Goal: Task Accomplishment & Management: Manage account settings

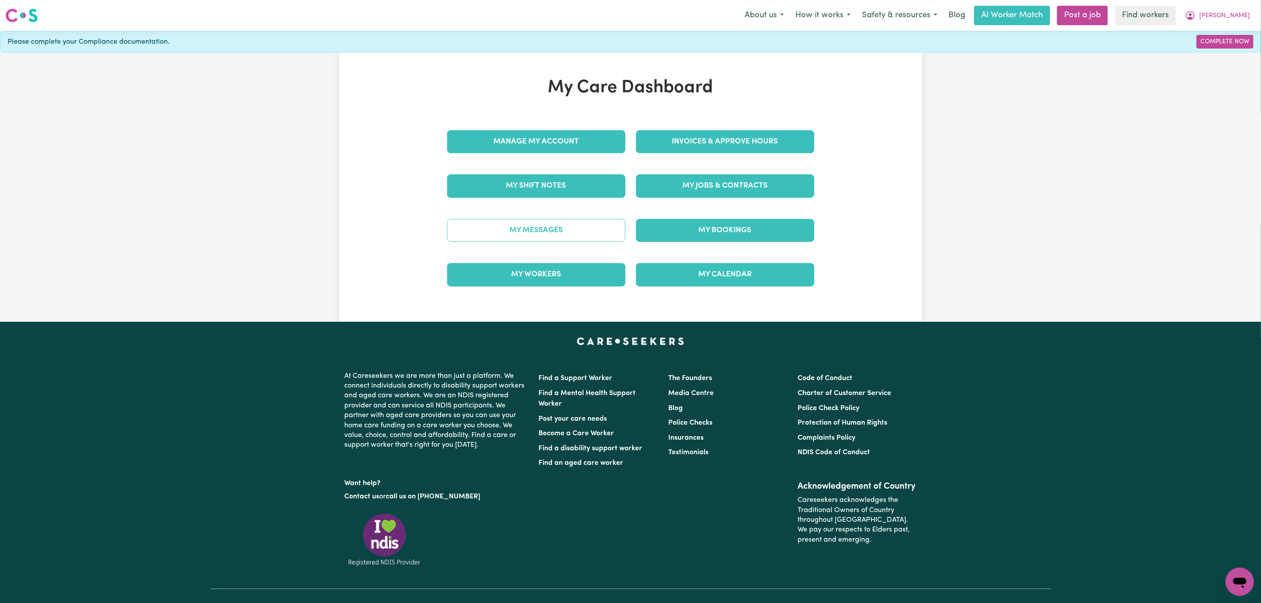
click at [512, 225] on link "My Messages" at bounding box center [536, 230] width 178 height 23
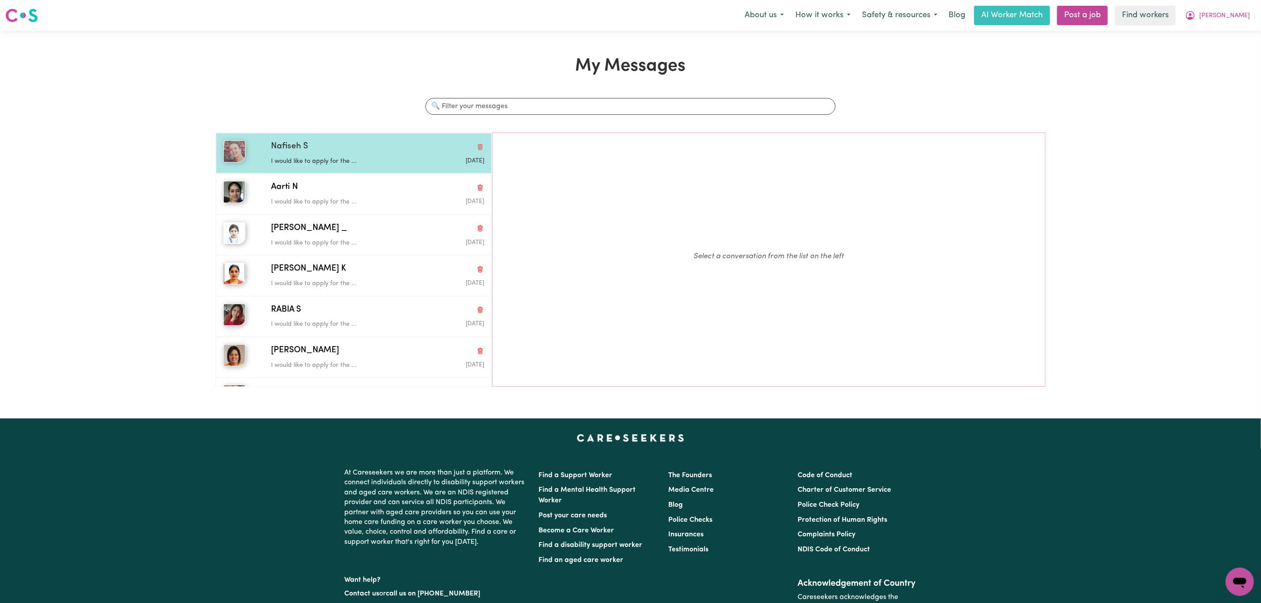
click at [379, 170] on div "Nafiseh S I would like to apply for the ... [DATE]" at bounding box center [354, 153] width 276 height 41
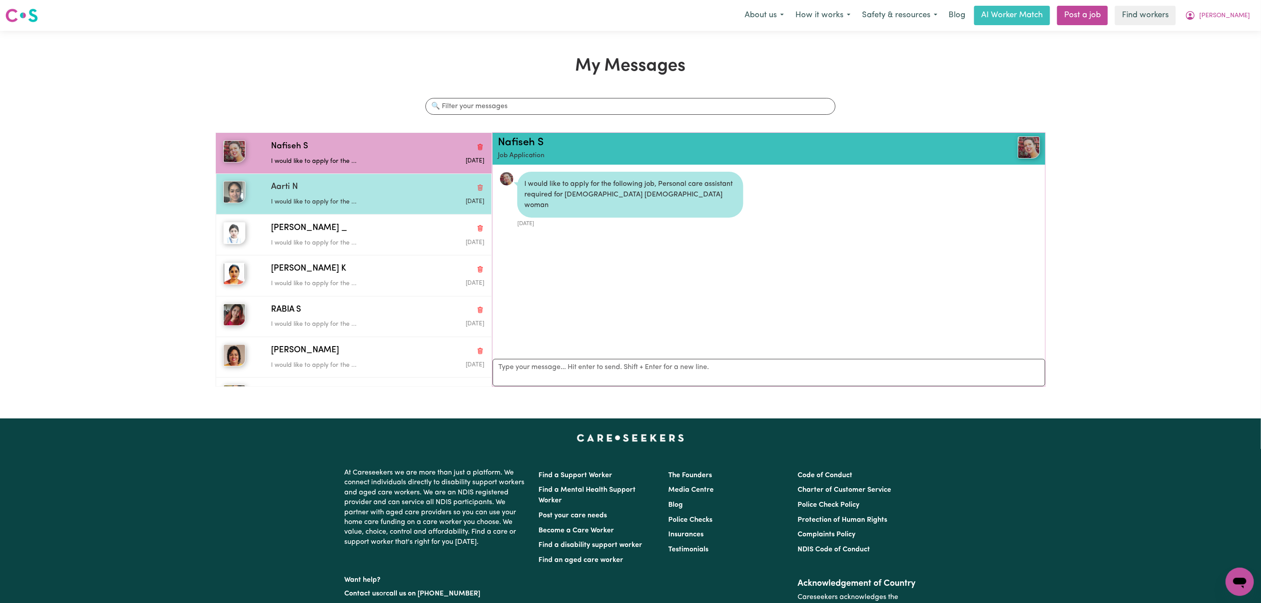
scroll to position [6, 0]
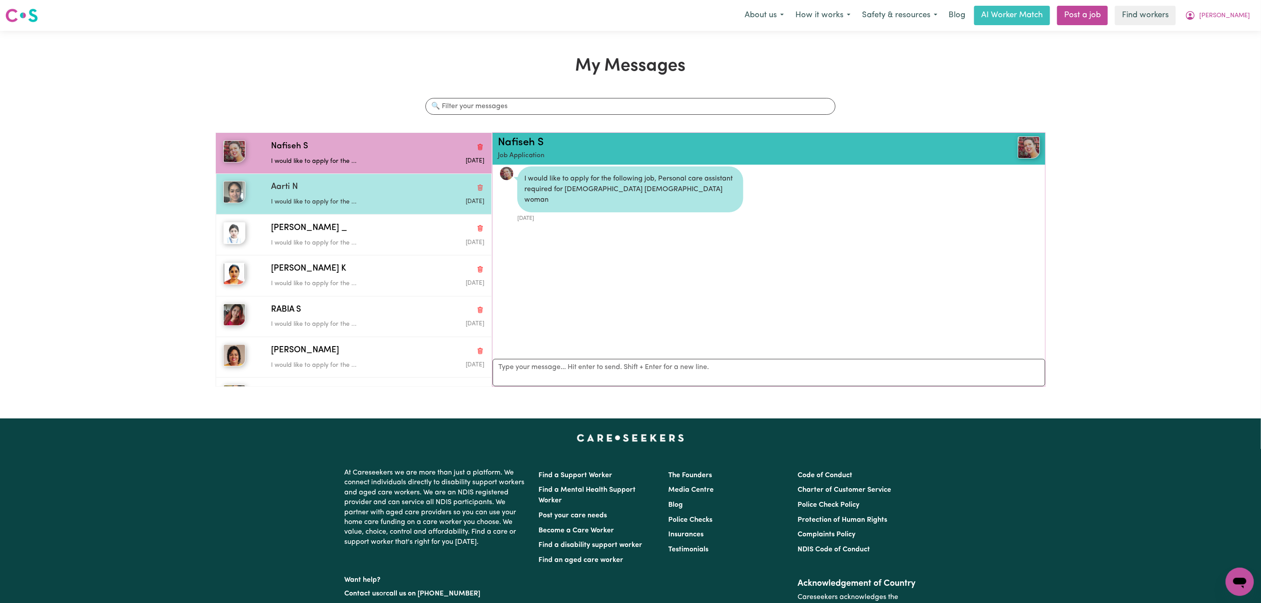
click at [380, 209] on div "Aarti N I would like to apply for the ... [DATE]" at bounding box center [354, 193] width 276 height 41
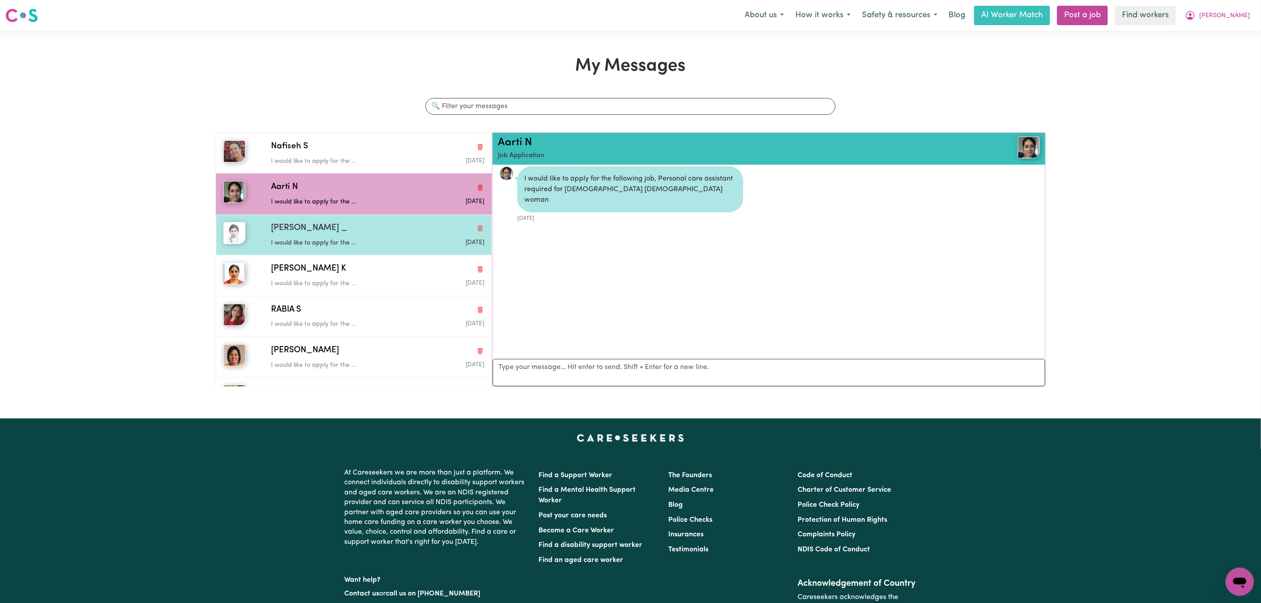
click at [375, 245] on p "I would like to apply for the ..." at bounding box center [342, 243] width 142 height 10
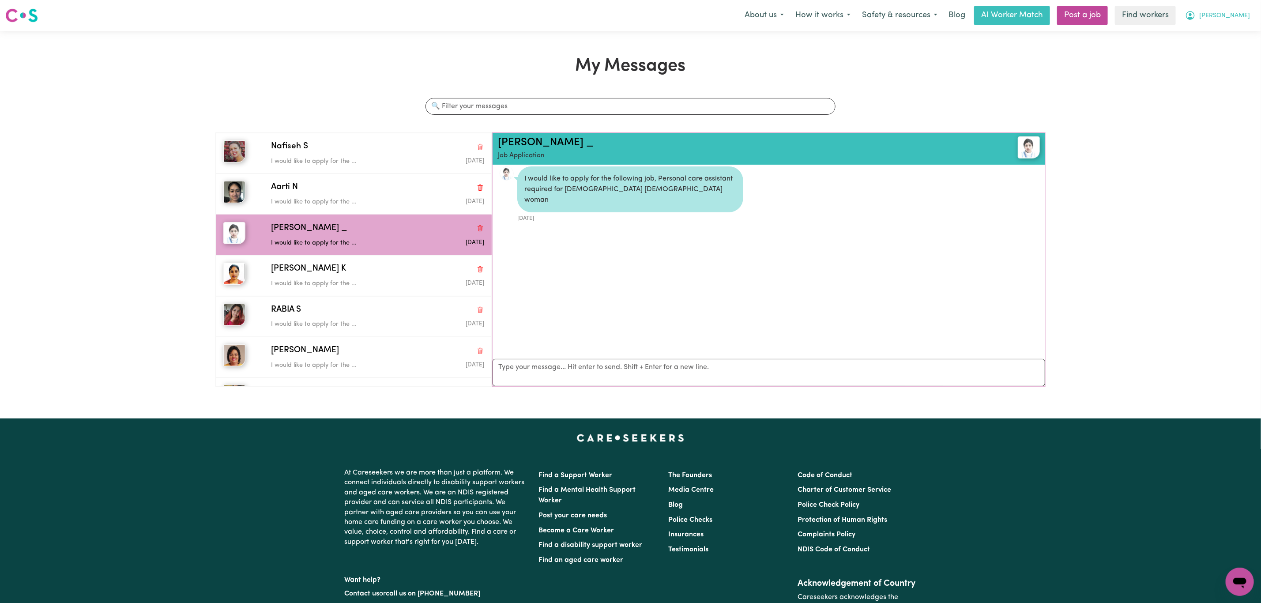
click at [1242, 20] on span "[PERSON_NAME]" at bounding box center [1224, 16] width 51 height 10
click at [1227, 40] on link "My Dashboard" at bounding box center [1221, 34] width 70 height 17
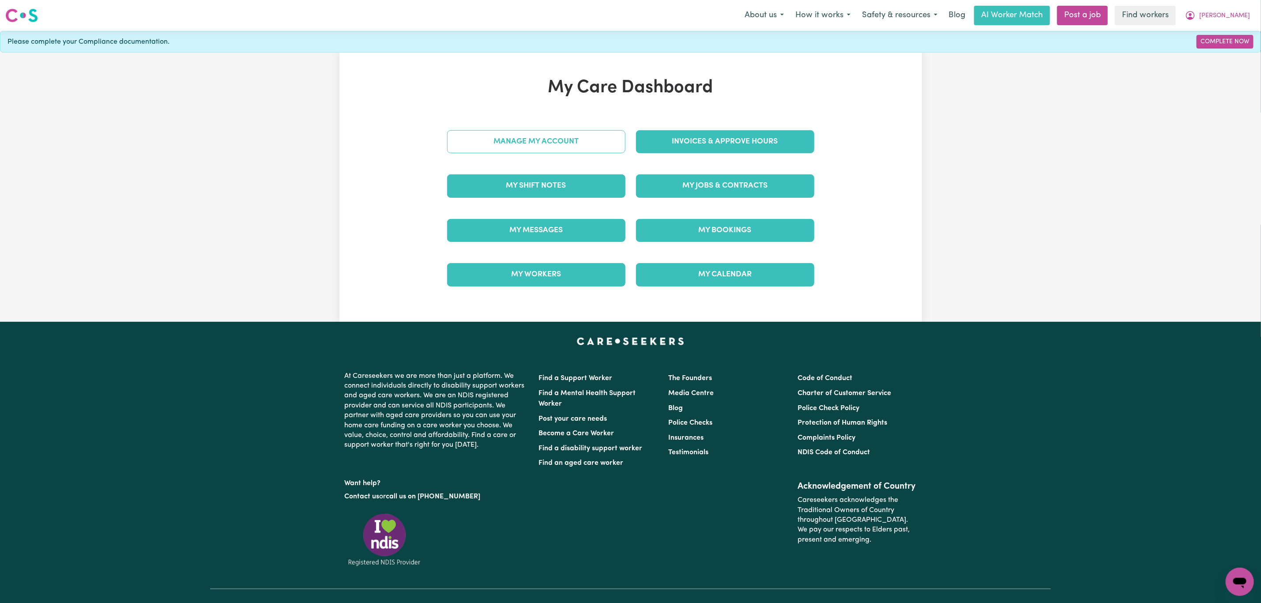
click at [502, 137] on link "Manage My Account" at bounding box center [536, 141] width 178 height 23
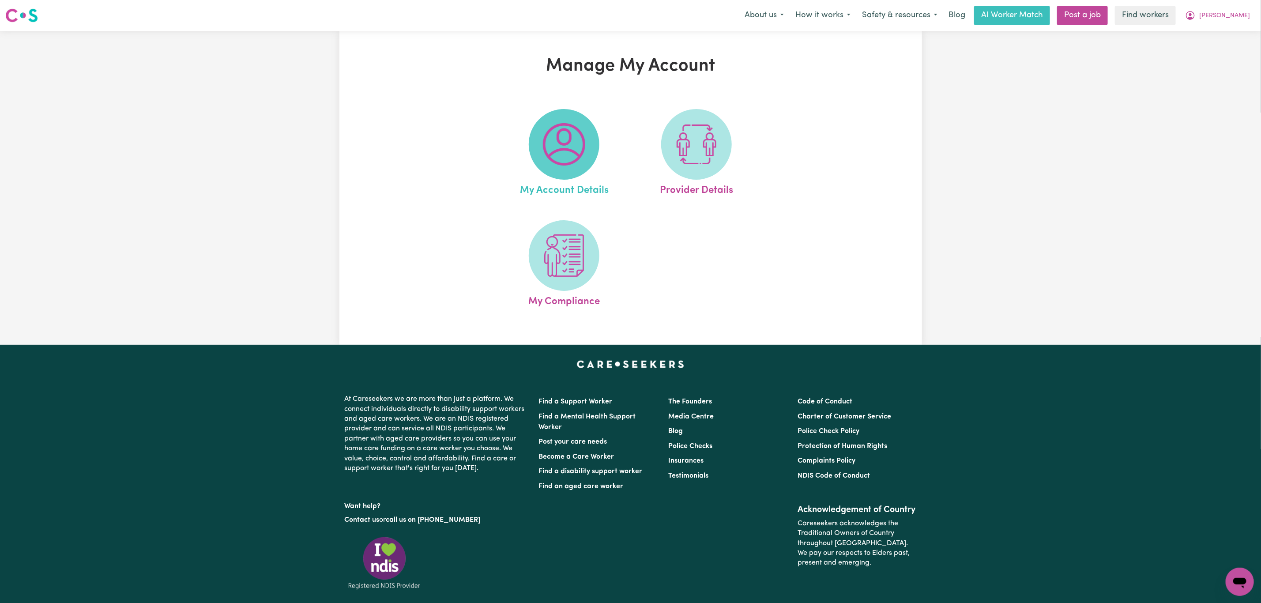
click at [568, 168] on span at bounding box center [564, 144] width 71 height 71
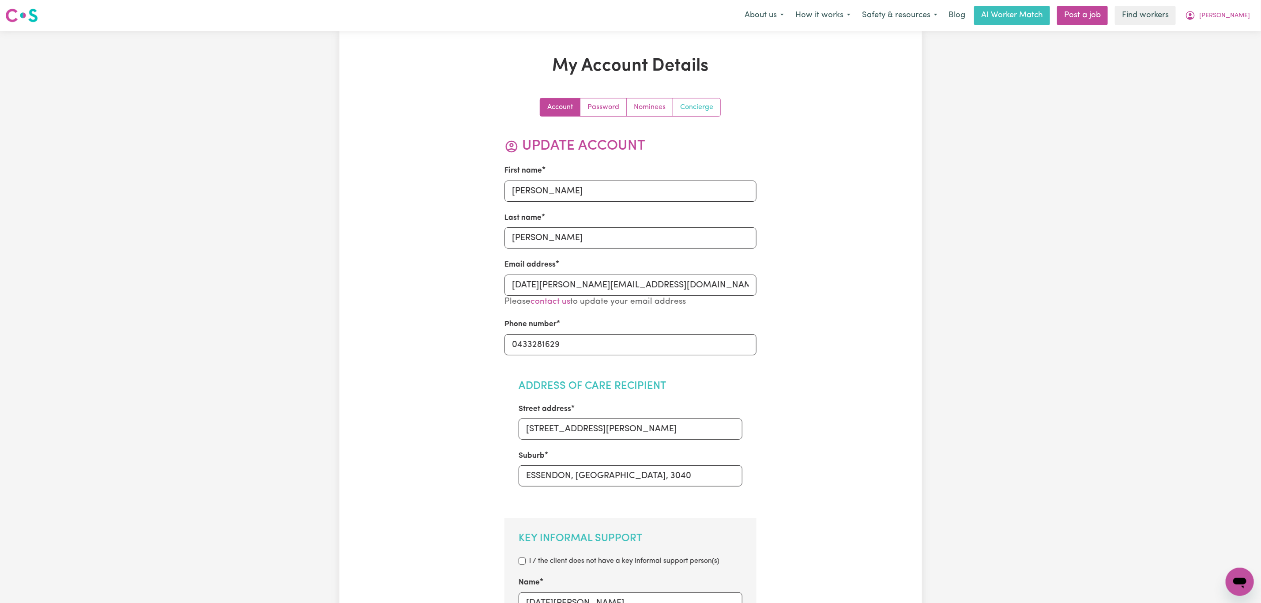
click at [688, 114] on link "Concierge" at bounding box center [696, 107] width 47 height 18
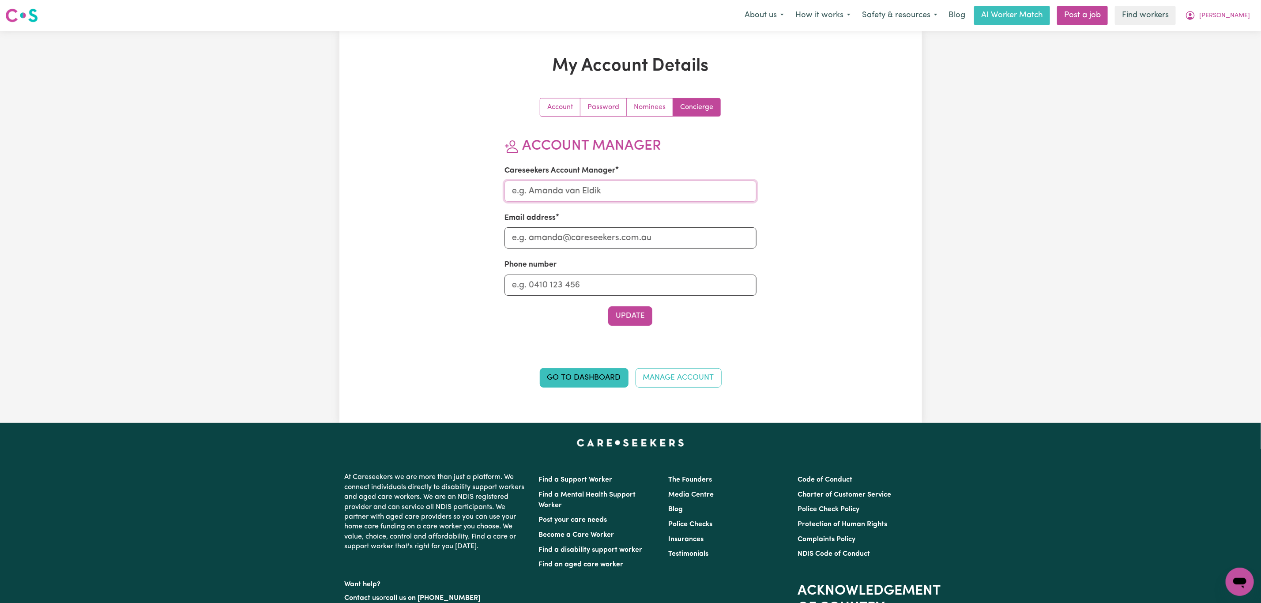
drag, startPoint x: 575, startPoint y: 189, endPoint x: 576, endPoint y: 198, distance: 8.4
click at [575, 189] on input "Careseekers Account Manager" at bounding box center [630, 191] width 252 height 21
type input "[PERSON_NAME]"
click at [571, 244] on input "Email address" at bounding box center [630, 237] width 252 height 21
type input "[PERSON_NAME][EMAIL_ADDRESS][DOMAIN_NAME]"
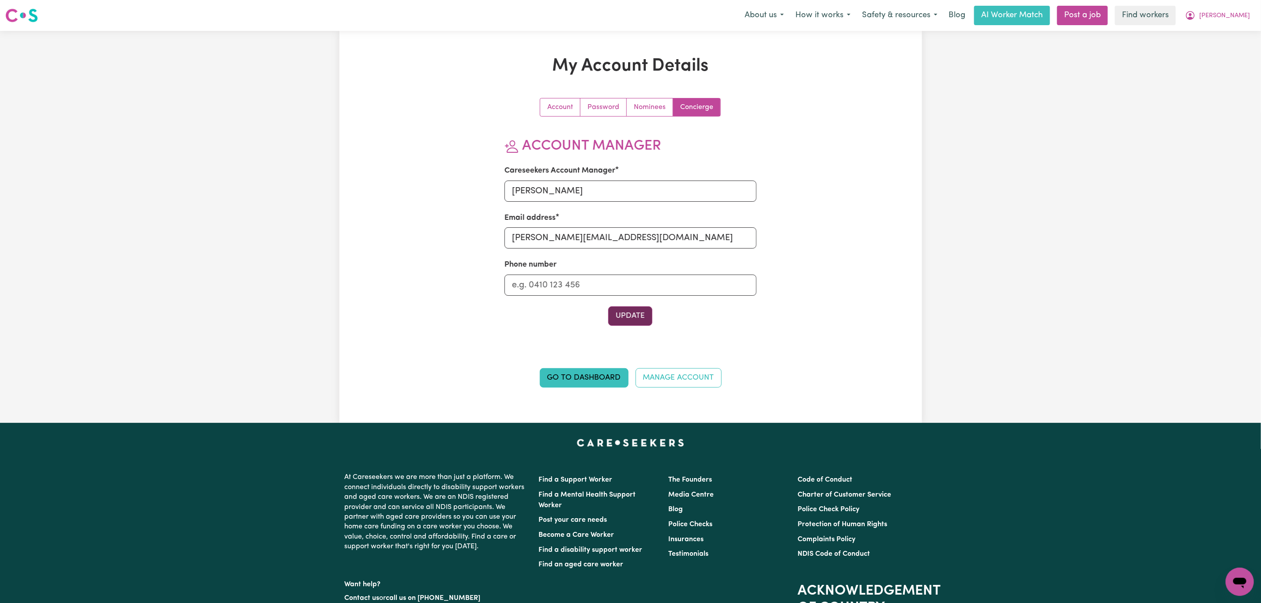
click at [621, 316] on button "Update" at bounding box center [630, 315] width 44 height 19
click at [592, 375] on link "Go to Dashboard" at bounding box center [584, 377] width 89 height 19
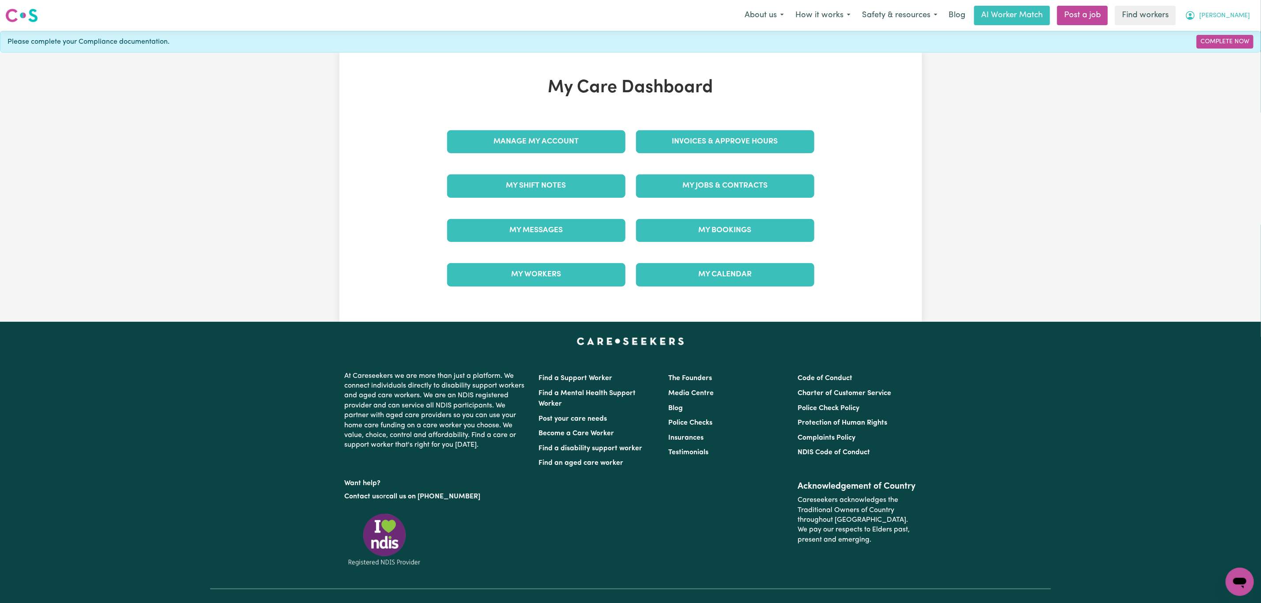
click at [1244, 11] on span "[PERSON_NAME]" at bounding box center [1224, 16] width 51 height 10
click at [1223, 47] on link "Logout" at bounding box center [1221, 50] width 70 height 17
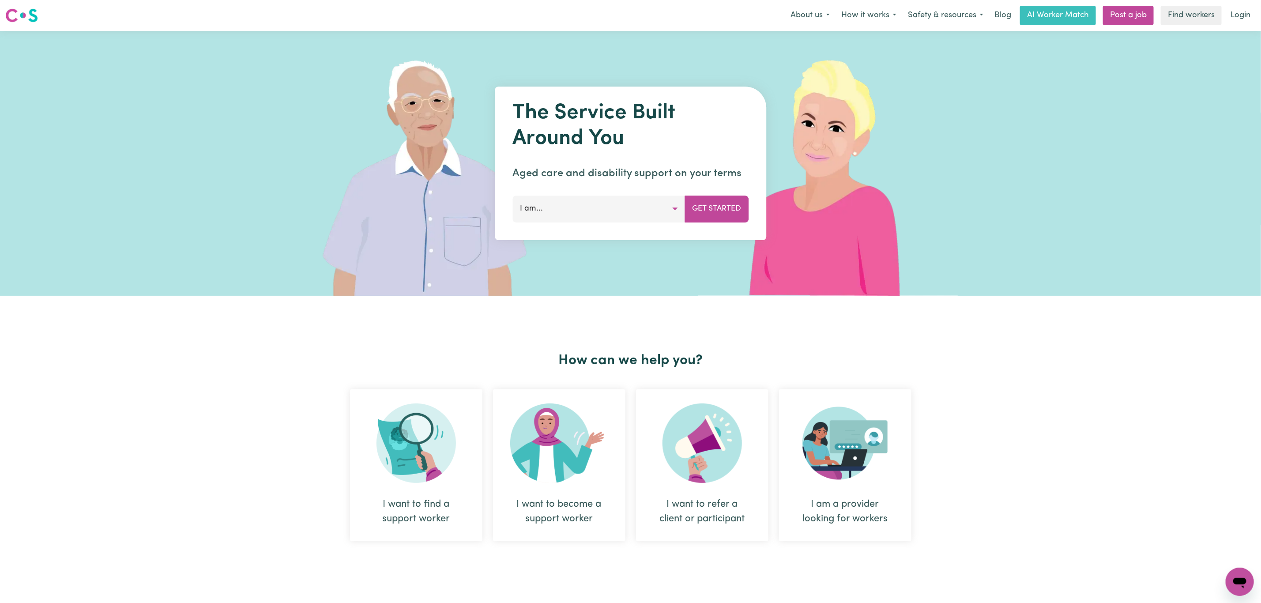
click at [1242, 19] on link "Login" at bounding box center [1240, 15] width 30 height 19
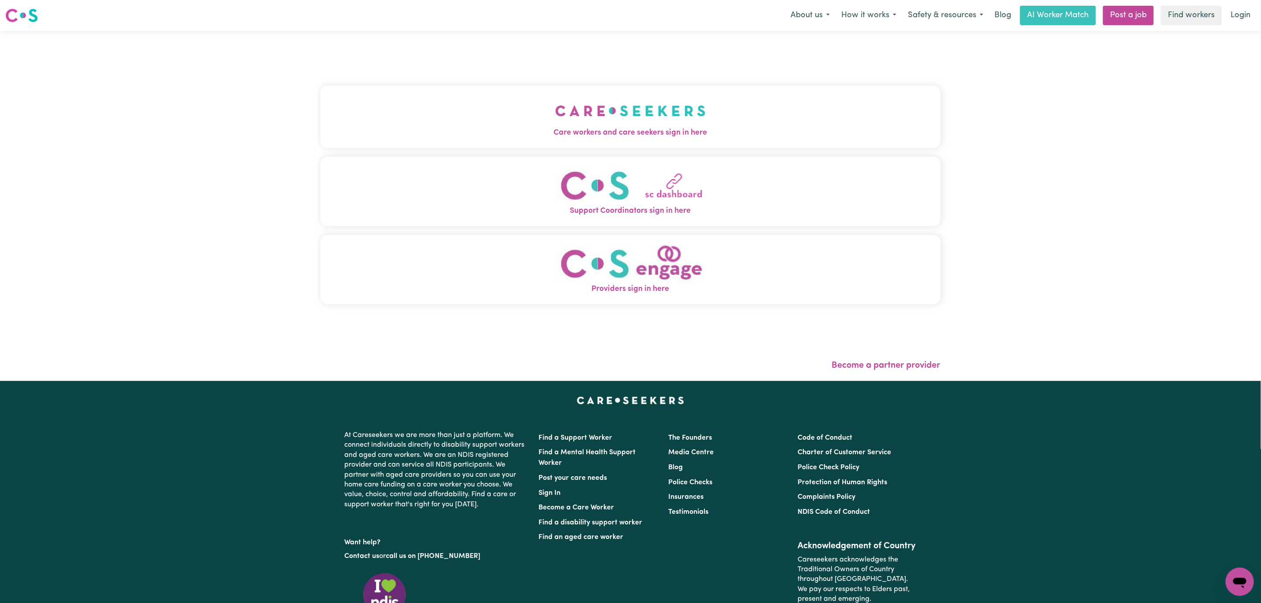
click at [533, 114] on button "Care workers and care seekers sign in here" at bounding box center [630, 117] width 620 height 62
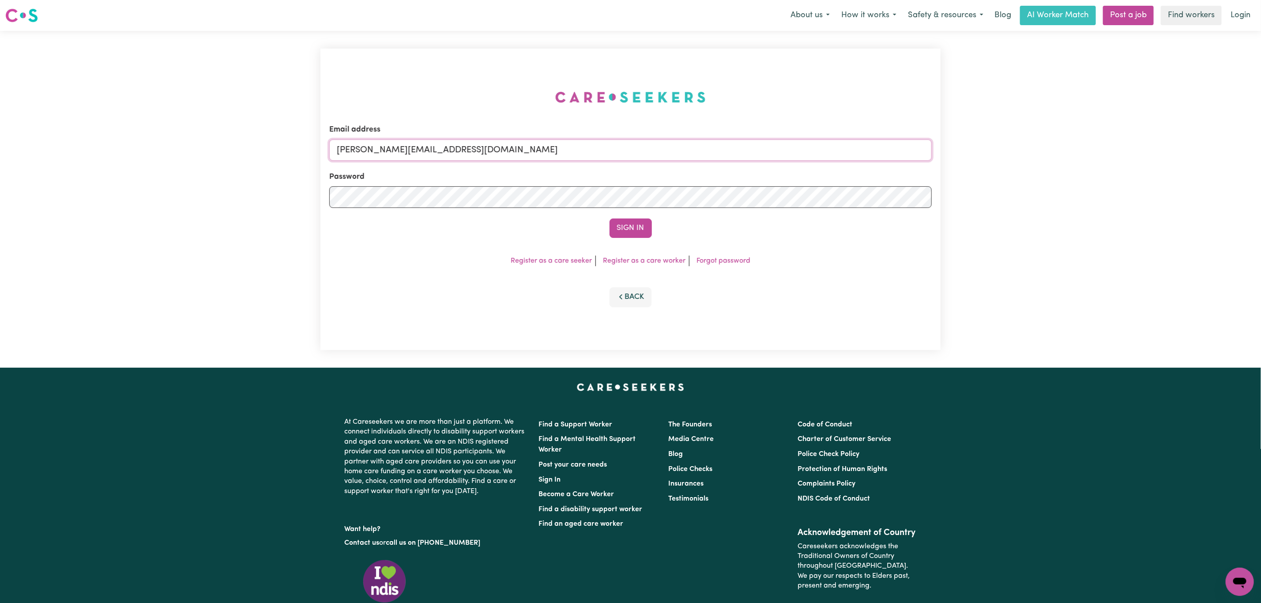
click at [497, 151] on input "[PERSON_NAME][EMAIL_ADDRESS][DOMAIN_NAME]" at bounding box center [630, 149] width 602 height 21
click at [387, 165] on form "Email address [PERSON_NAME][EMAIL_ADDRESS][DOMAIN_NAME] Password Sign In" at bounding box center [630, 181] width 602 height 114
drag, startPoint x: 476, startPoint y: 145, endPoint x: 480, endPoint y: 153, distance: 8.9
click at [476, 145] on input "[PERSON_NAME][EMAIL_ADDRESS][DOMAIN_NAME]" at bounding box center [630, 149] width 602 height 21
click at [671, 199] on form "Email address [EMAIL_ADDRESS][PERSON_NAME][DOMAIN_NAME] Password Sign In" at bounding box center [630, 181] width 602 height 114
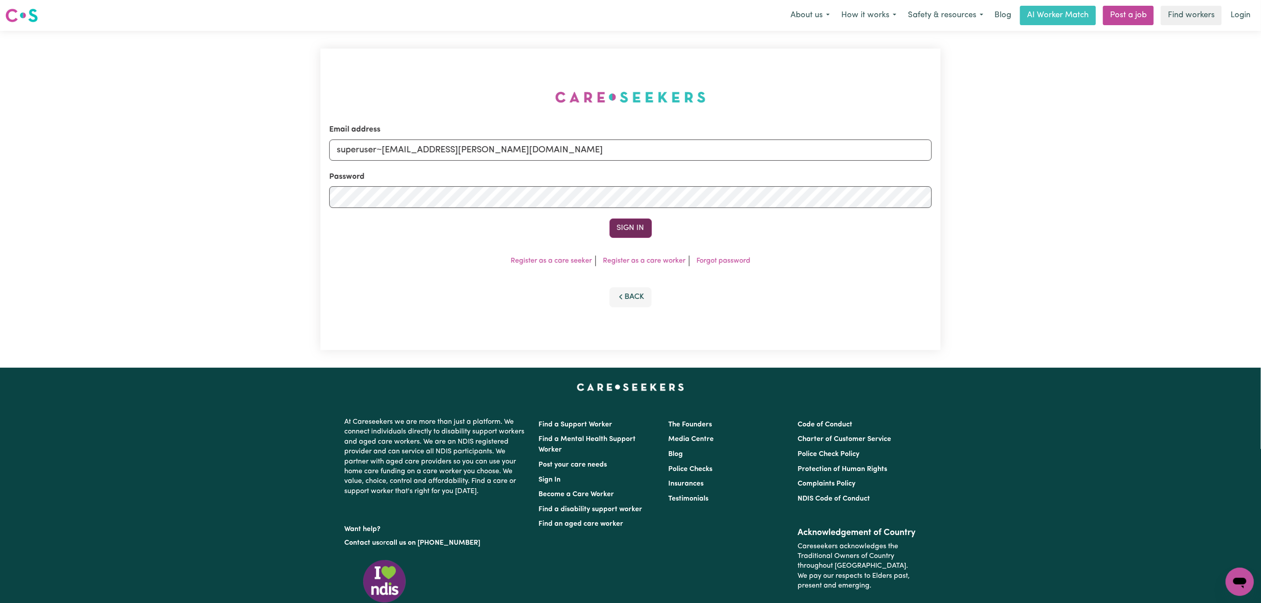
type input "superuser~[EMAIL_ADDRESS][PERSON_NAME][DOMAIN_NAME]"
click at [612, 230] on button "Sign In" at bounding box center [631, 227] width 42 height 19
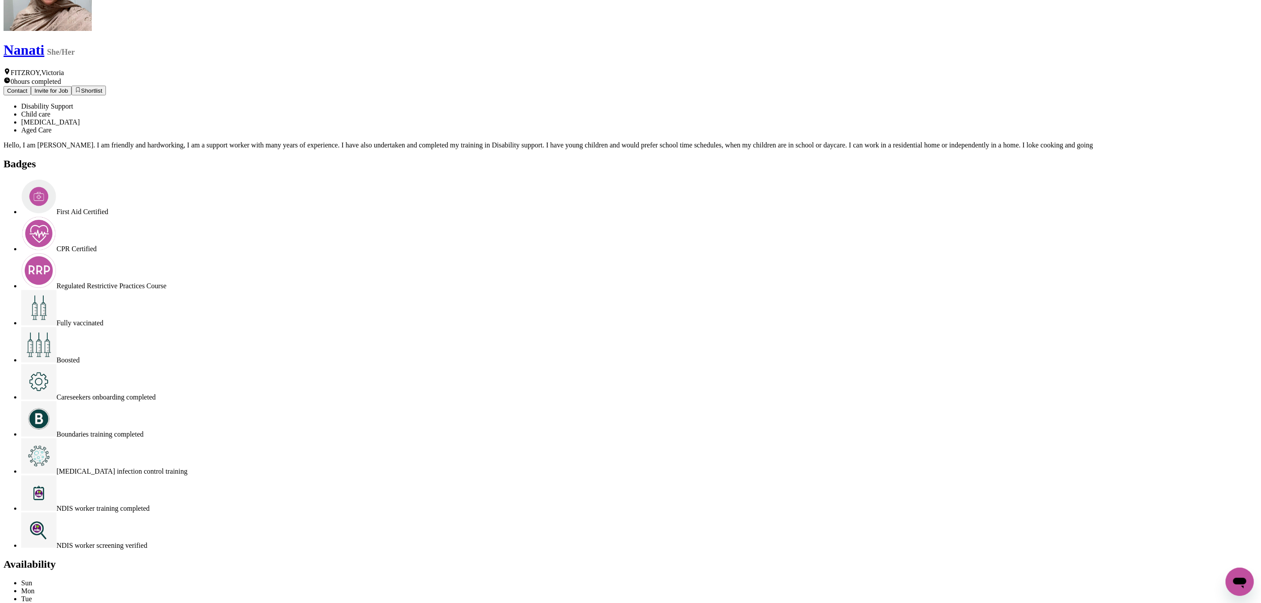
scroll to position [66, 0]
